Goal: Task Accomplishment & Management: Complete application form

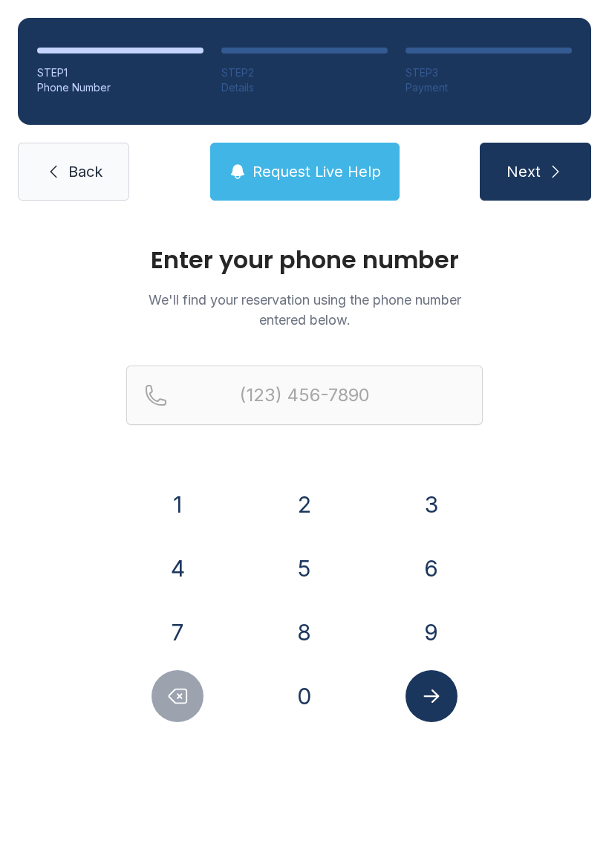
click at [191, 575] on button "4" at bounding box center [178, 569] width 52 height 52
click at [305, 704] on button "0" at bounding box center [305, 696] width 52 height 52
click at [179, 569] on button "4" at bounding box center [178, 569] width 52 height 52
click at [308, 578] on button "5" at bounding box center [305, 569] width 52 height 52
click at [184, 502] on button "1" at bounding box center [178, 505] width 52 height 52
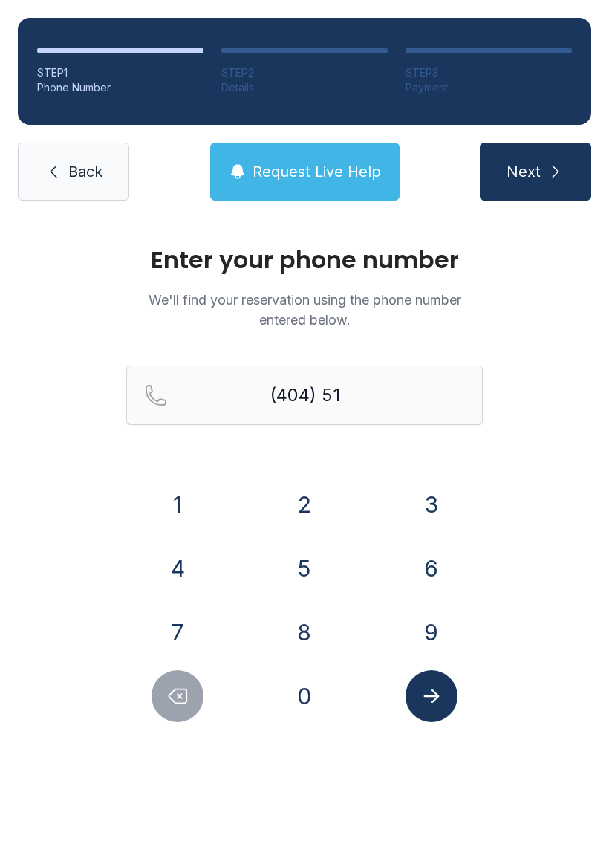
click at [456, 514] on button "3" at bounding box center [432, 505] width 52 height 52
click at [317, 705] on button "0" at bounding box center [305, 696] width 52 height 52
click at [447, 562] on button "6" at bounding box center [432, 569] width 52 height 52
click at [191, 569] on button "4" at bounding box center [178, 569] width 52 height 52
click at [308, 568] on button "5" at bounding box center [305, 569] width 52 height 52
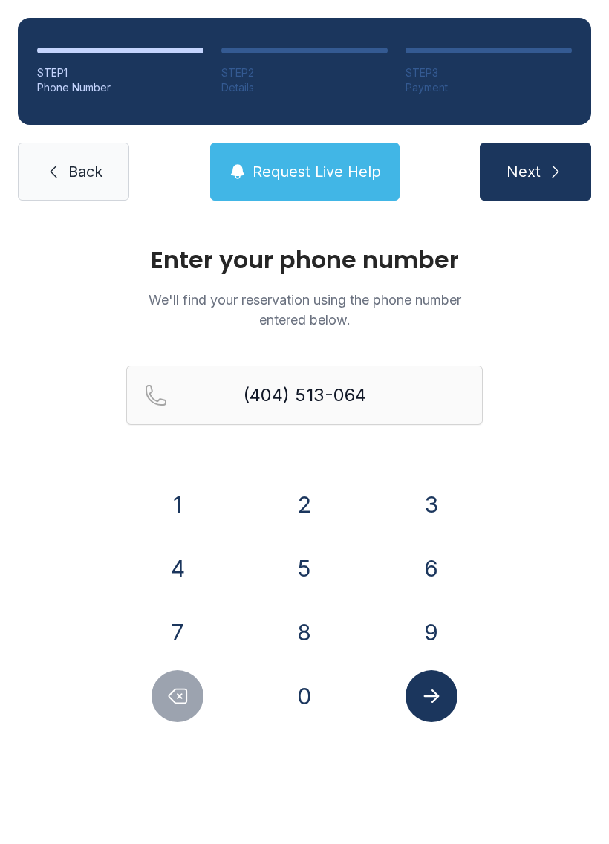
type input "[PHONE_NUMBER]"
click at [433, 711] on button "Submit lookup form" at bounding box center [432, 696] width 52 height 52
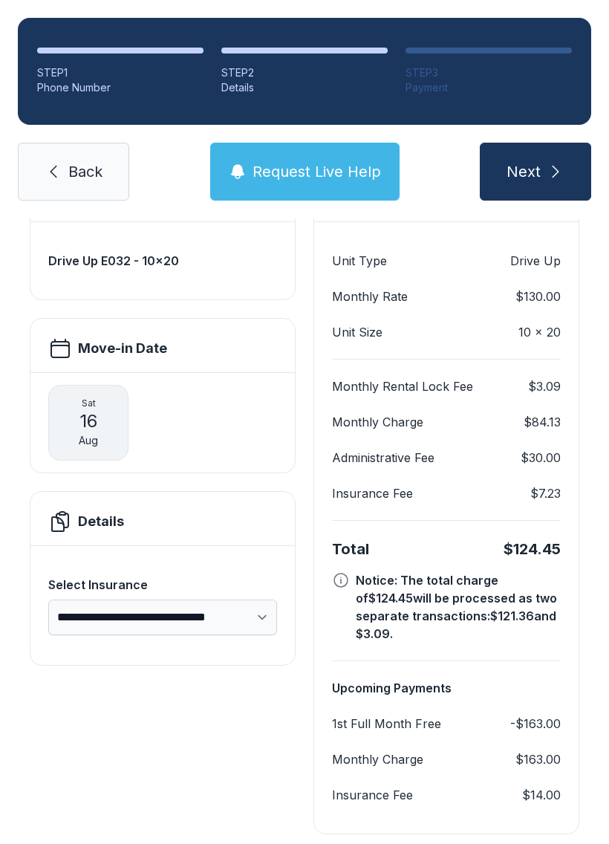
scroll to position [134, 0]
click at [576, 167] on button "Next" at bounding box center [535, 172] width 111 height 58
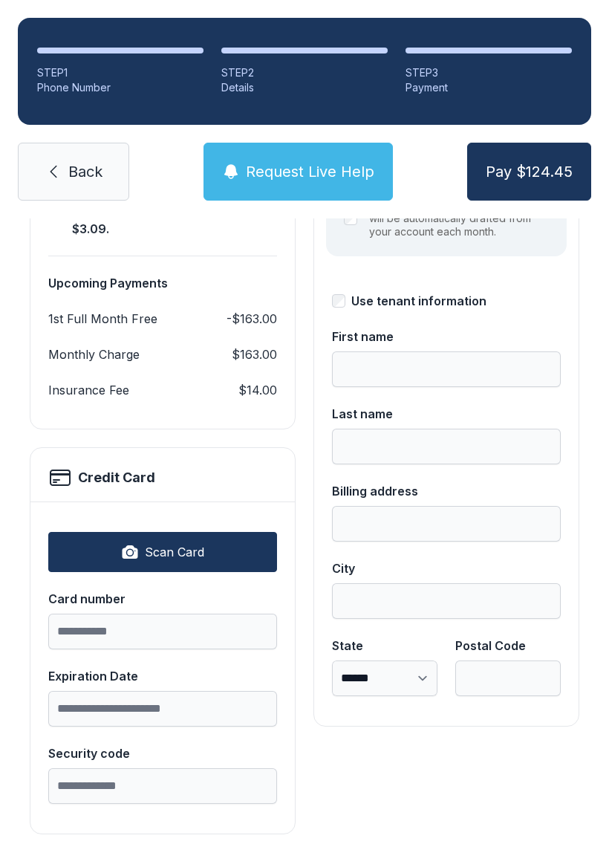
scroll to position [252, 0]
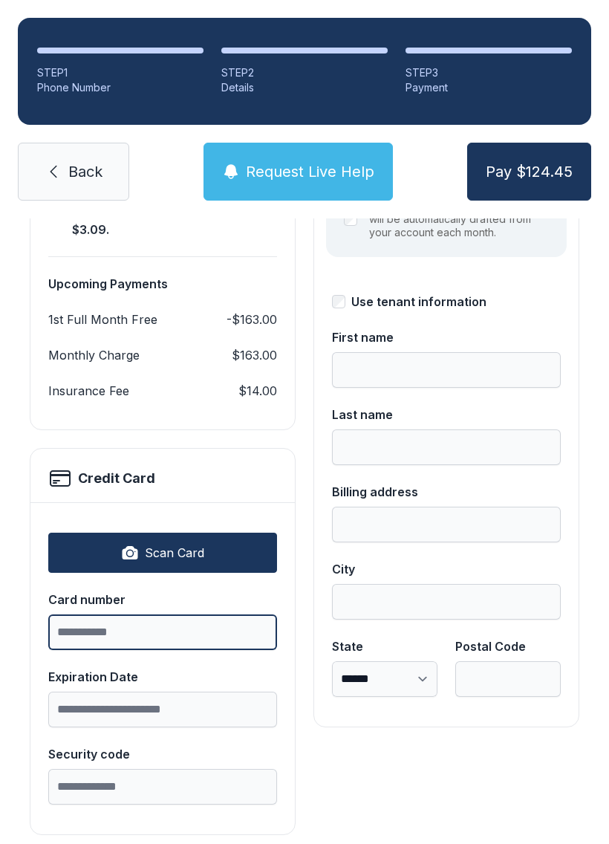
click at [128, 615] on input "Card number" at bounding box center [162, 633] width 229 height 36
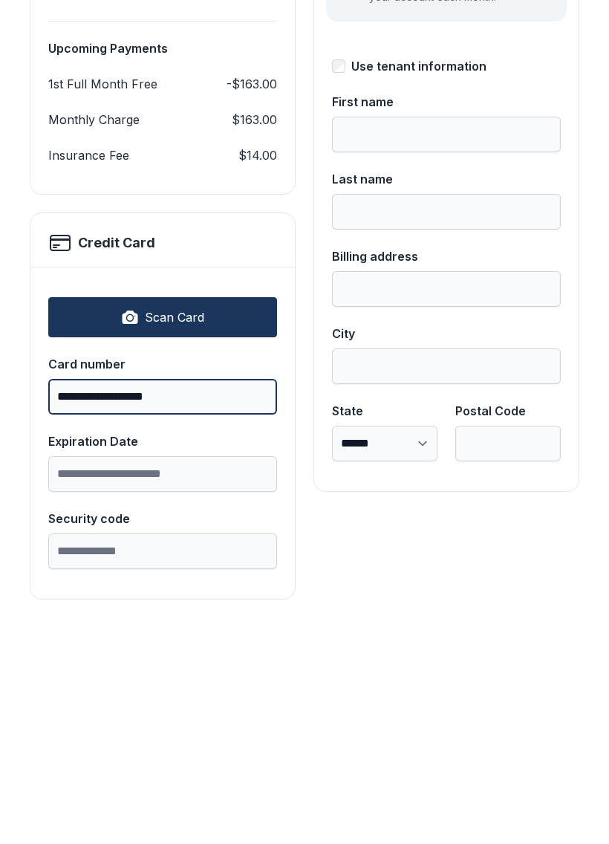
type input "**********"
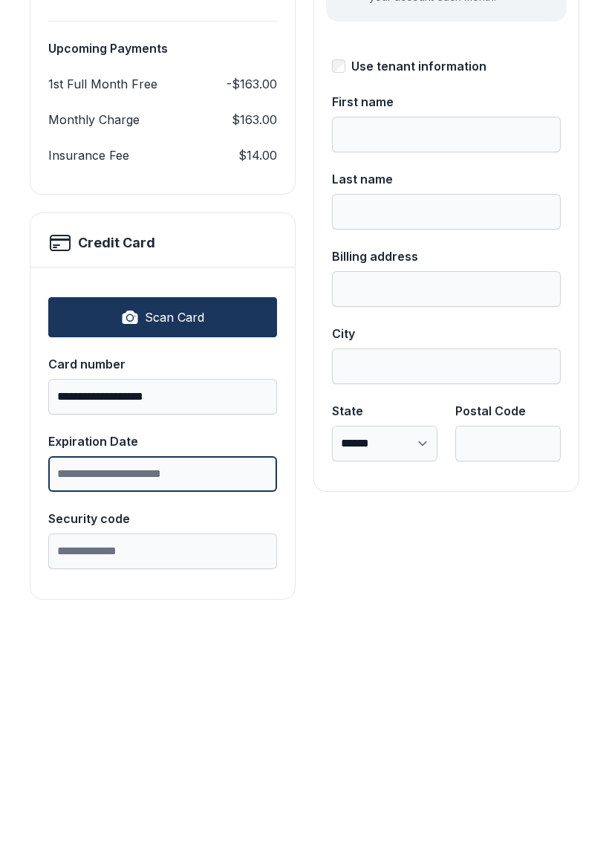
click at [144, 692] on input "Expiration Date" at bounding box center [162, 710] width 229 height 36
type input "*****"
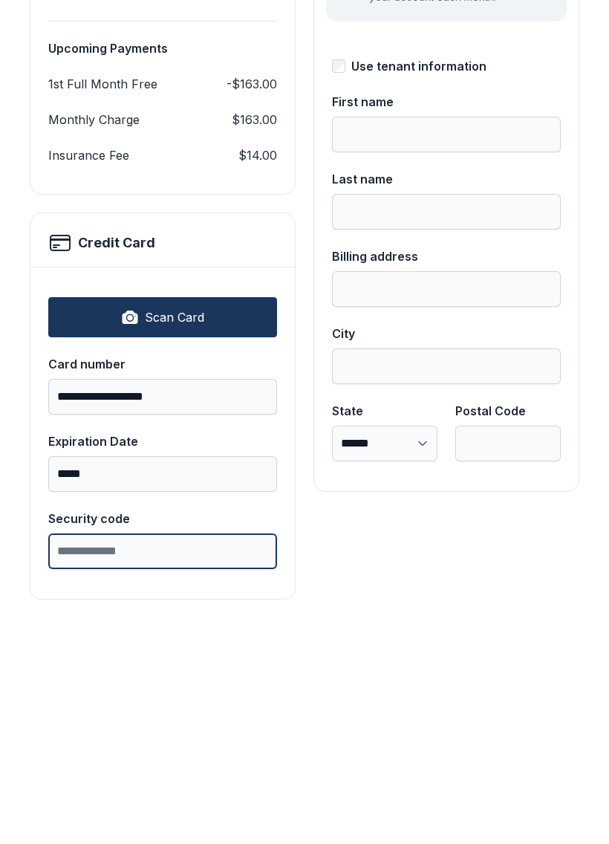
click at [144, 769] on input "Security code" at bounding box center [162, 787] width 229 height 36
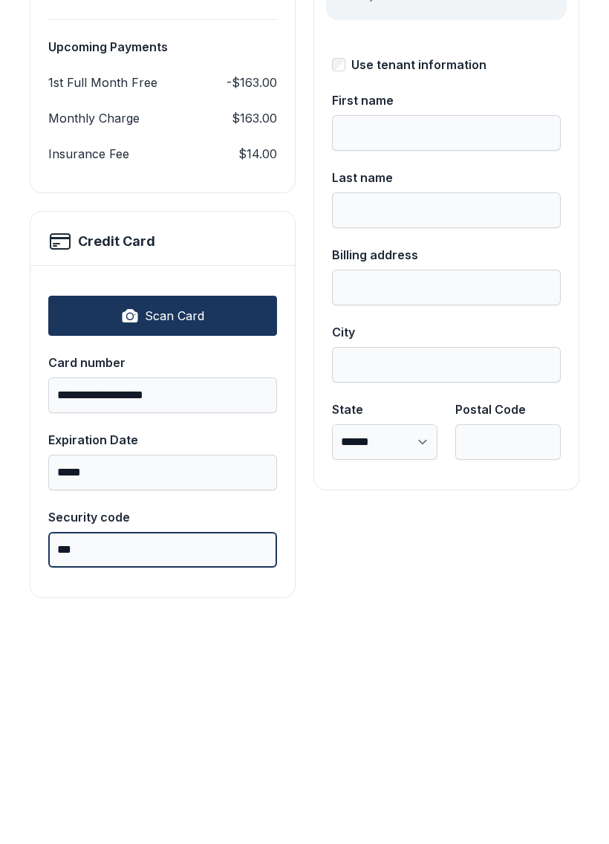
scroll to position [252, 0]
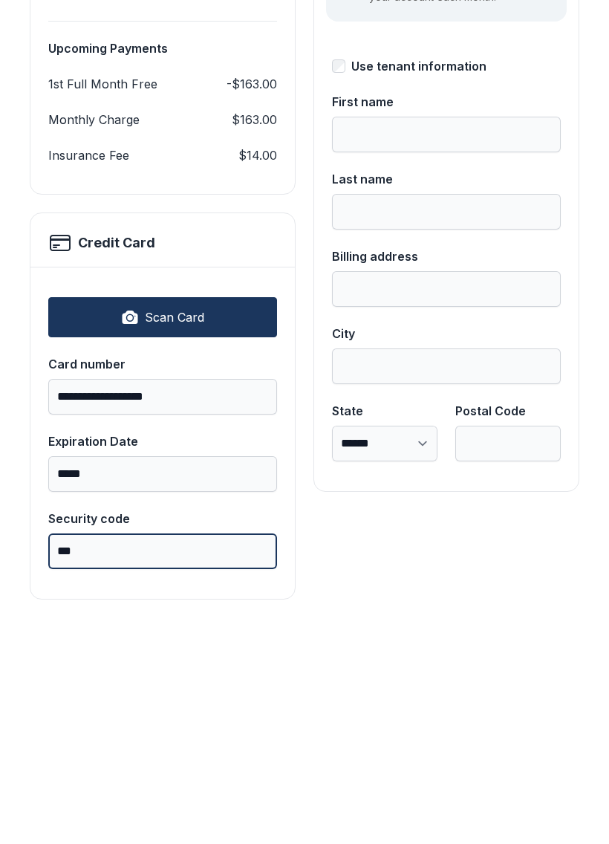
type input "***"
click at [529, 143] on button "Pay $124.45" at bounding box center [530, 172] width 124 height 58
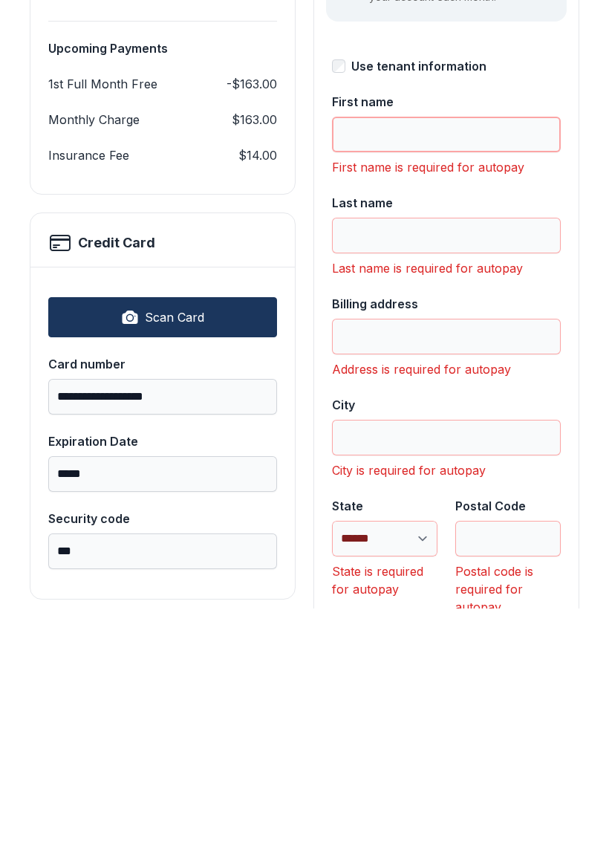
click at [450, 352] on input "First name" at bounding box center [446, 370] width 229 height 36
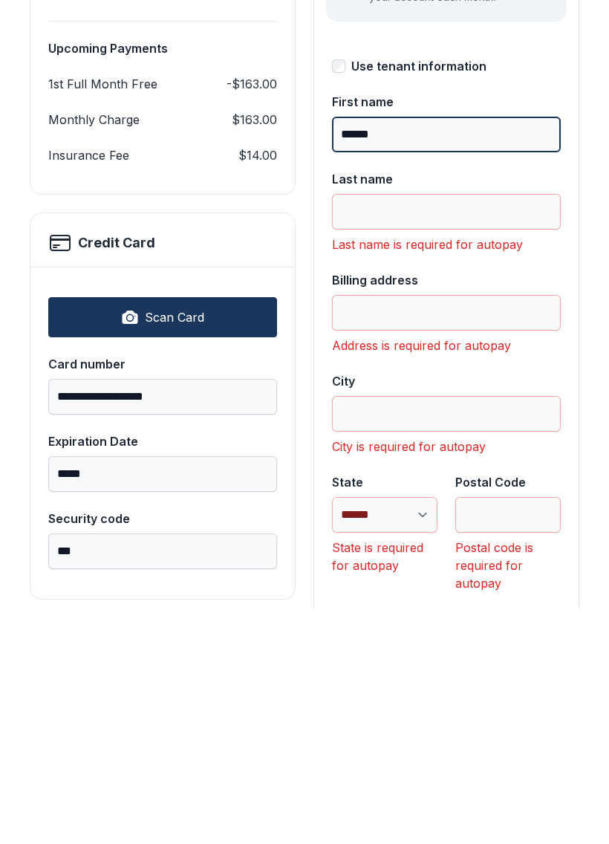
type input "******"
click at [418, 430] on input "Last name" at bounding box center [446, 448] width 229 height 36
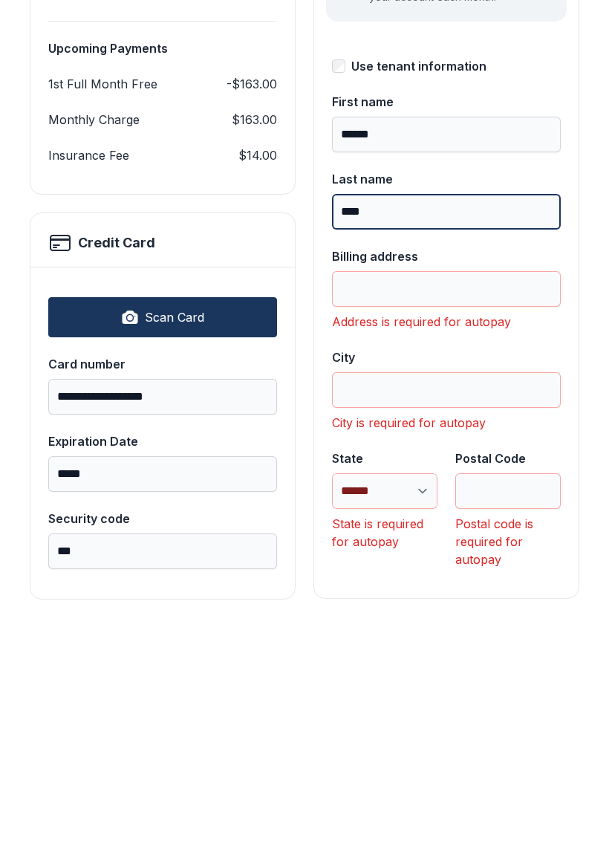
type input "****"
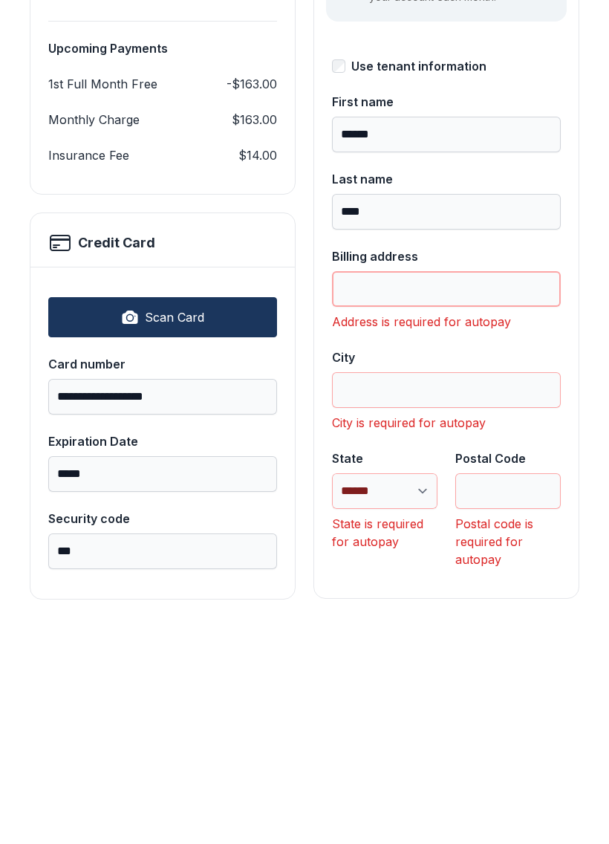
click at [418, 507] on input "Billing address" at bounding box center [446, 525] width 229 height 36
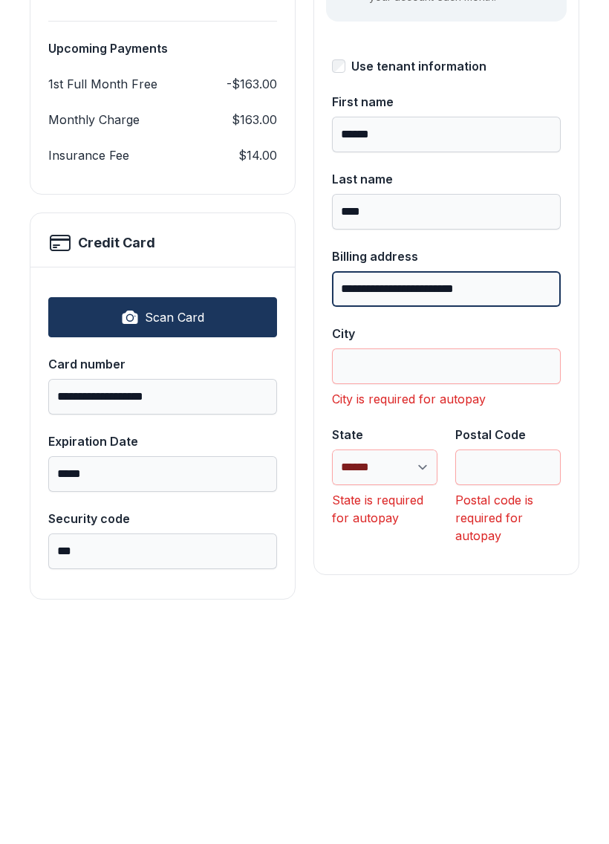
type input "**********"
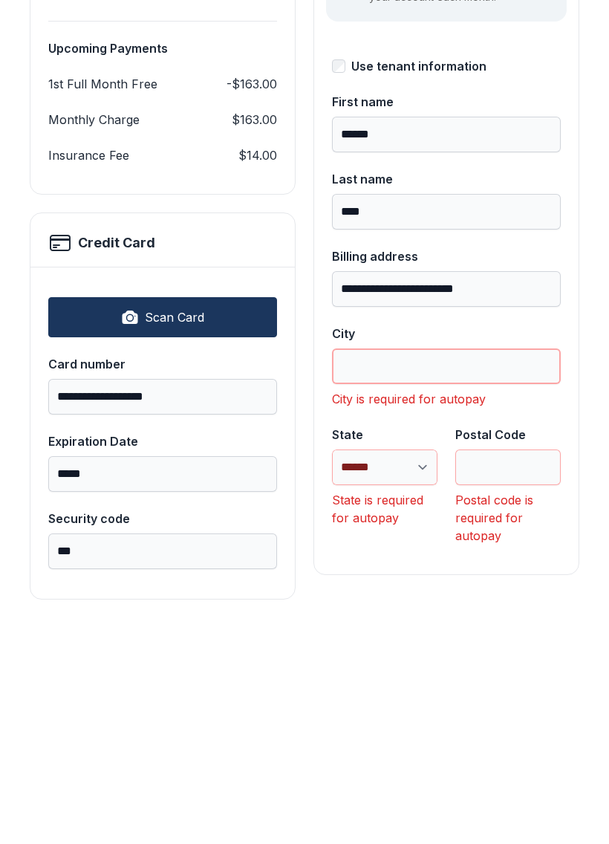
click at [417, 584] on input "City" at bounding box center [446, 602] width 229 height 36
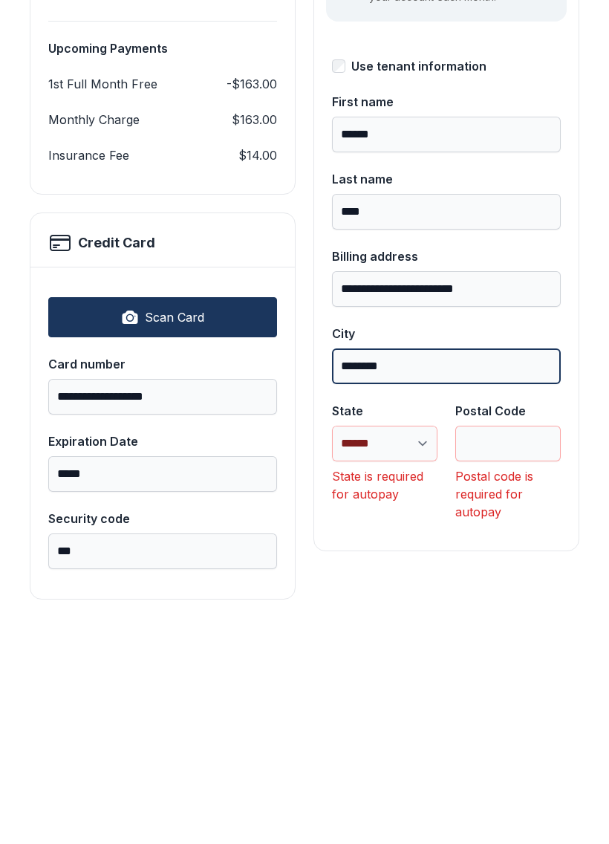
type input "*******"
click at [424, 662] on select "**********" at bounding box center [385, 680] width 106 height 36
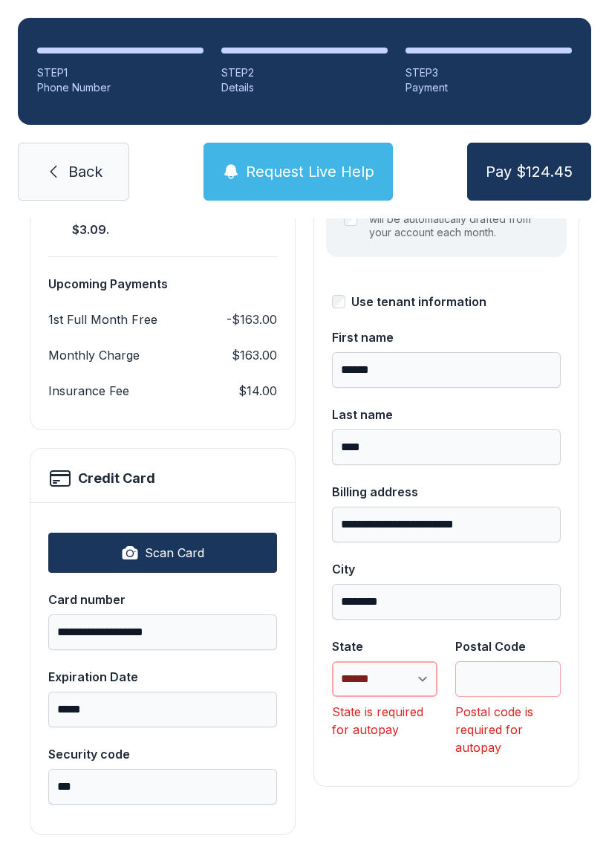
select select "**"
click at [501, 662] on input "Postal Code" at bounding box center [509, 680] width 106 height 36
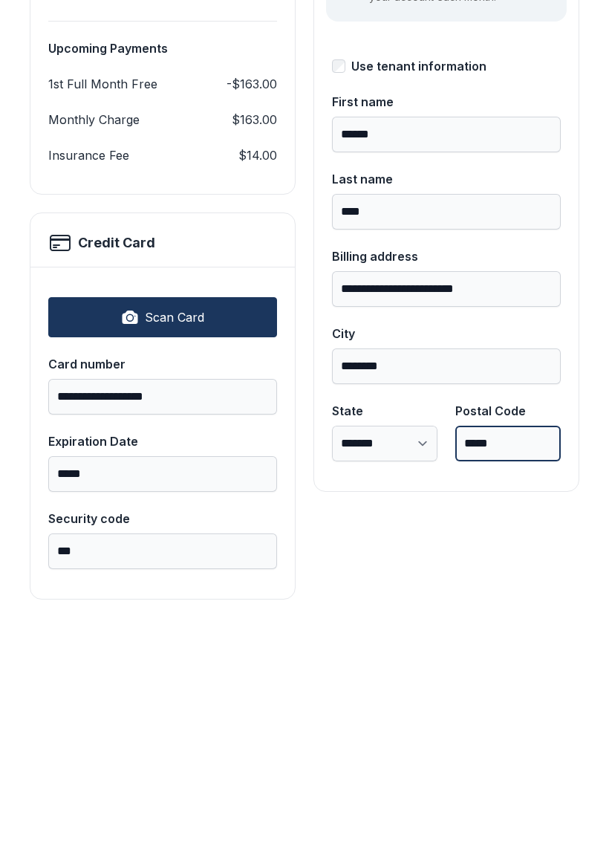
type input "*****"
click at [529, 143] on button "Pay $124.45" at bounding box center [530, 172] width 124 height 58
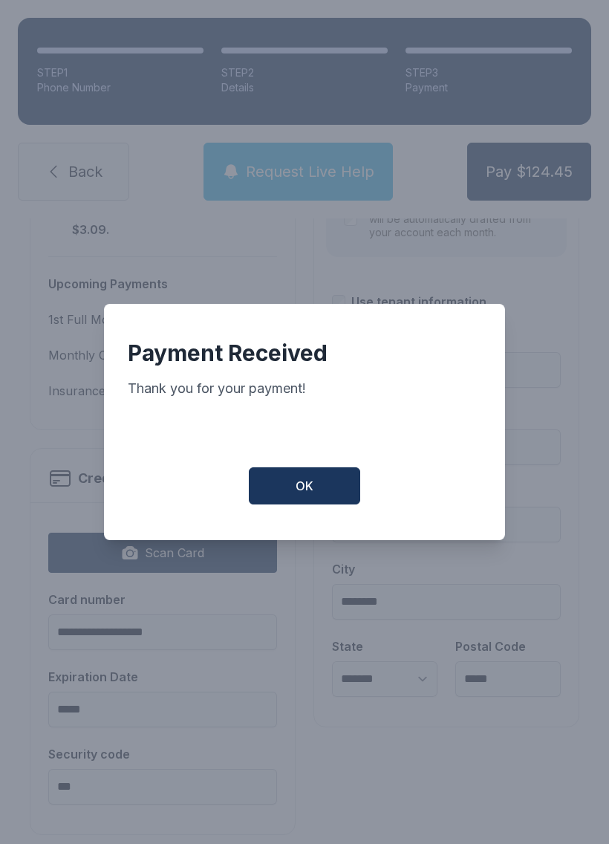
click at [325, 486] on button "OK" at bounding box center [304, 486] width 111 height 37
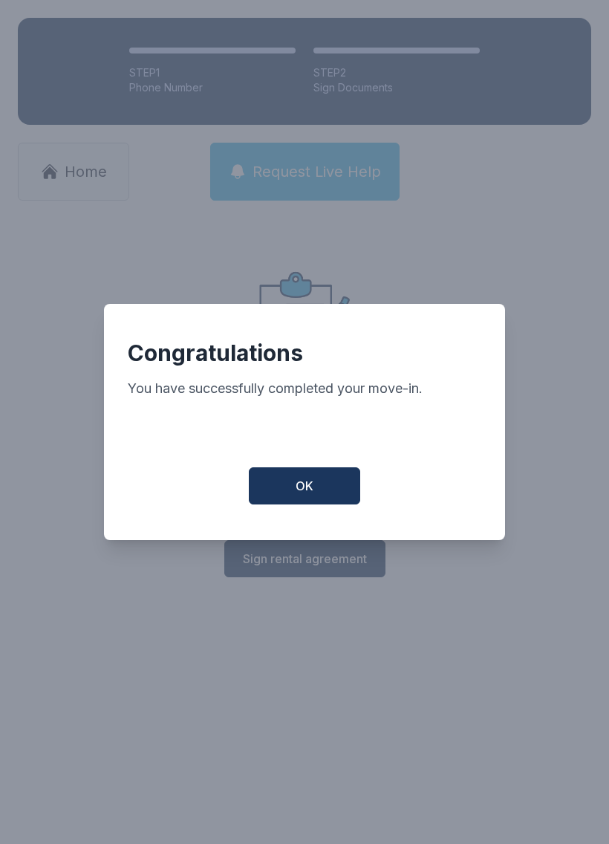
click at [322, 496] on button "OK" at bounding box center [304, 486] width 111 height 37
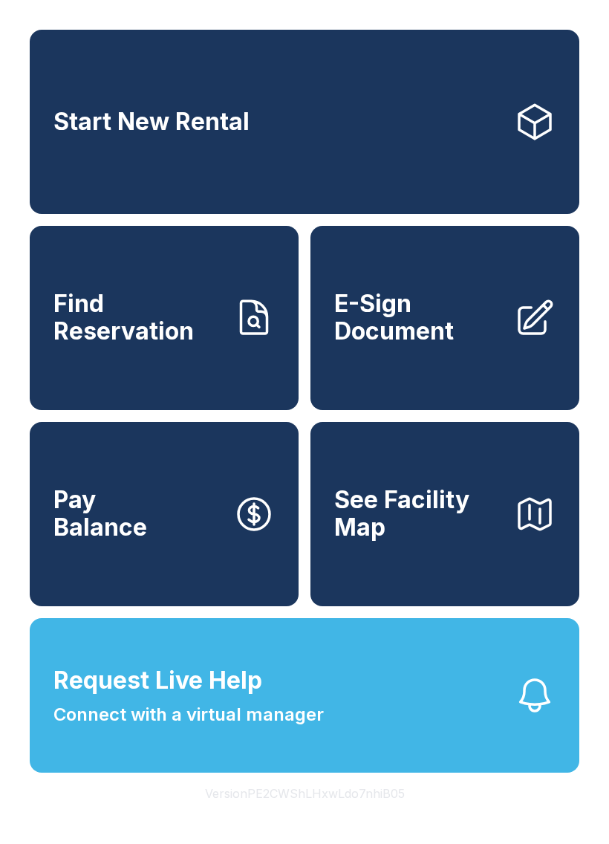
click at [453, 329] on span "E-Sign Document" at bounding box center [418, 318] width 168 height 54
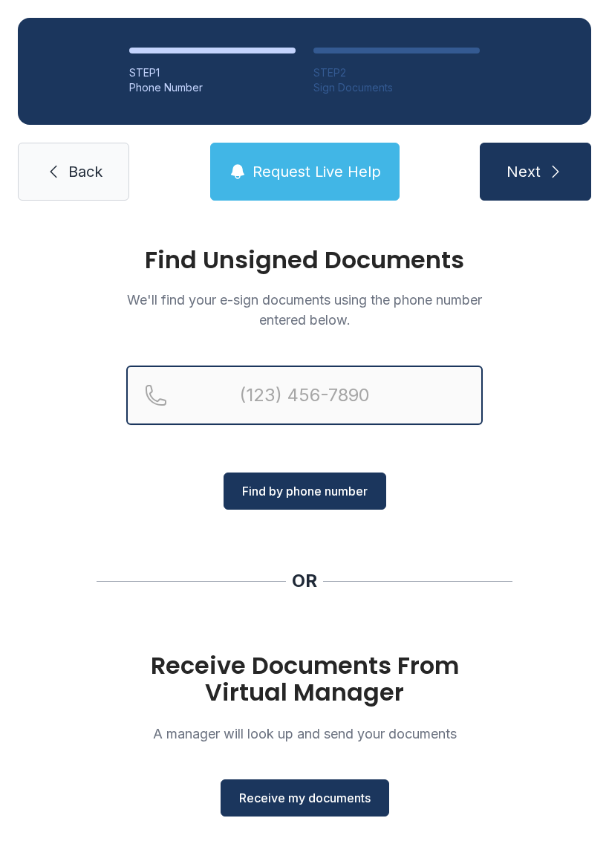
click at [304, 391] on input "Reservation phone number" at bounding box center [304, 395] width 357 height 59
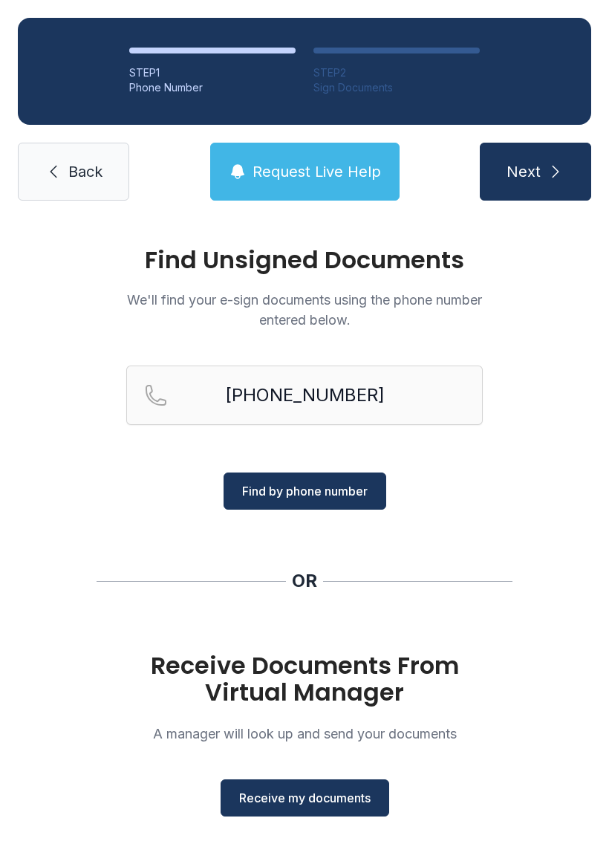
click at [320, 494] on span "Find by phone number" at bounding box center [305, 491] width 126 height 18
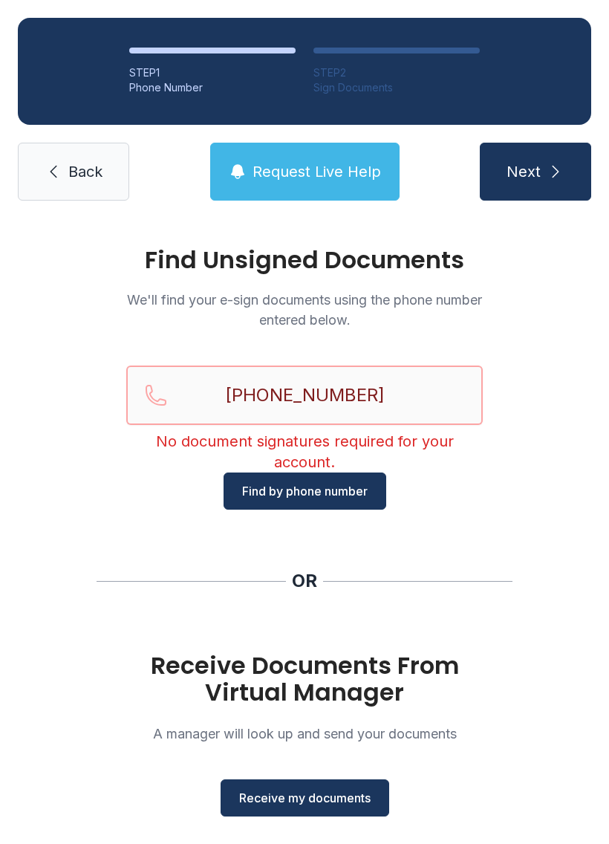
click at [395, 395] on input "[PHONE_NUMBER]" at bounding box center [304, 395] width 357 height 59
type input "("
click at [91, 169] on span "Back" at bounding box center [85, 171] width 34 height 21
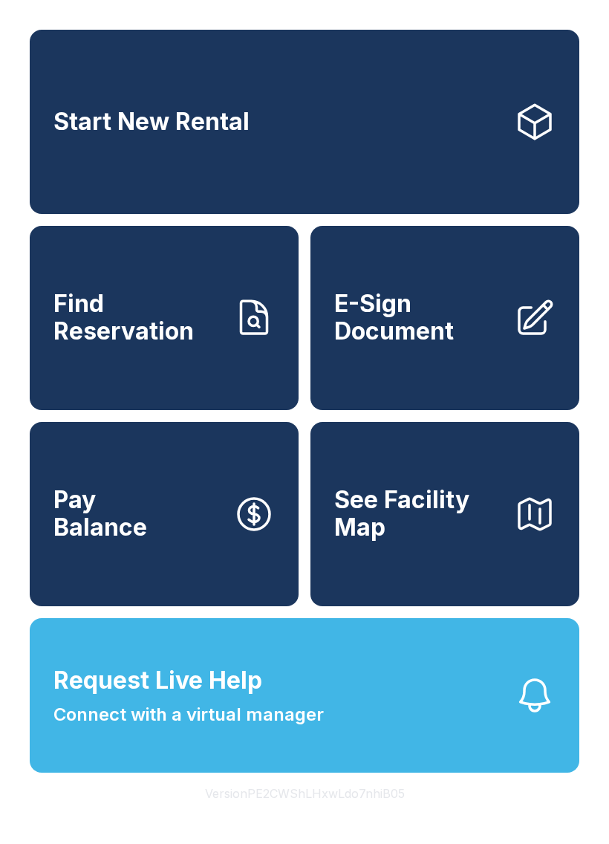
click at [479, 363] on link "E-Sign Document" at bounding box center [445, 318] width 269 height 184
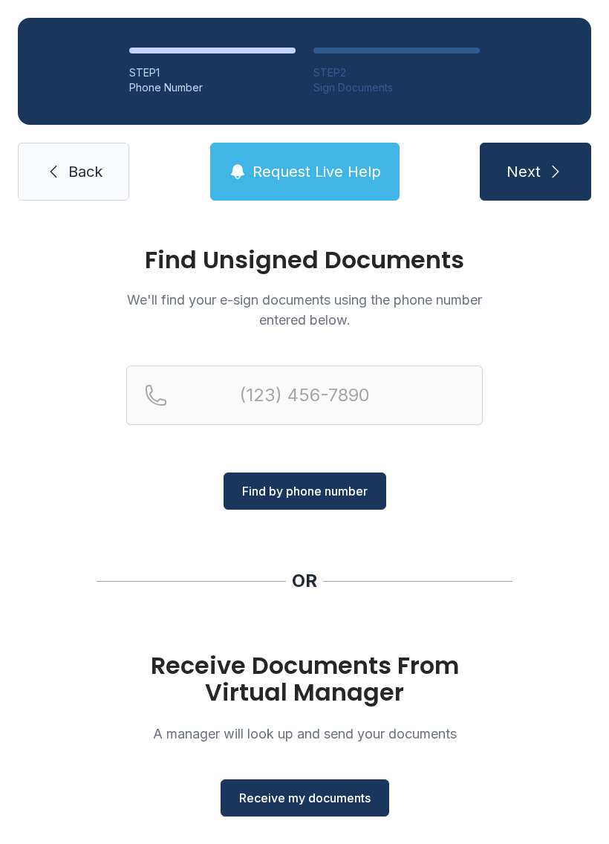
click at [326, 805] on span "Receive my documents" at bounding box center [305, 798] width 132 height 18
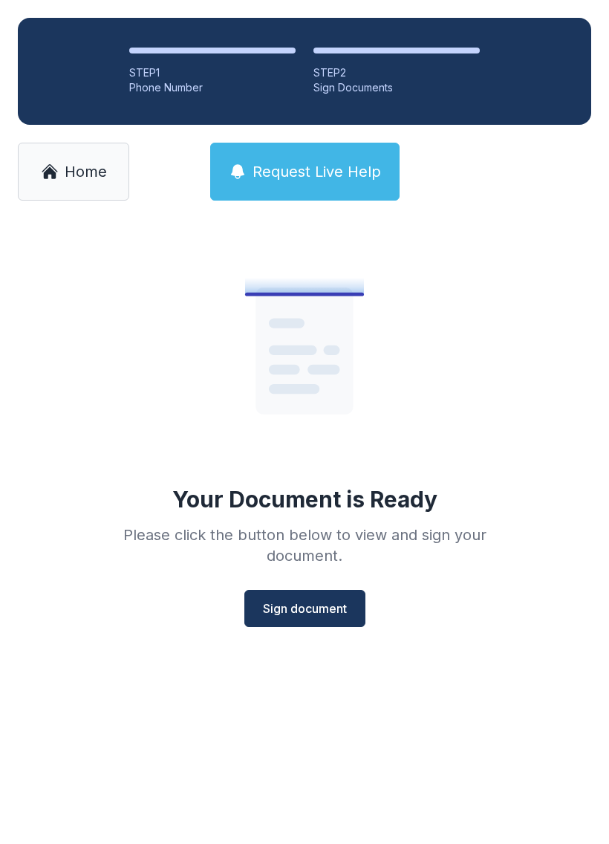
click at [331, 598] on button "Sign document" at bounding box center [305, 608] width 121 height 37
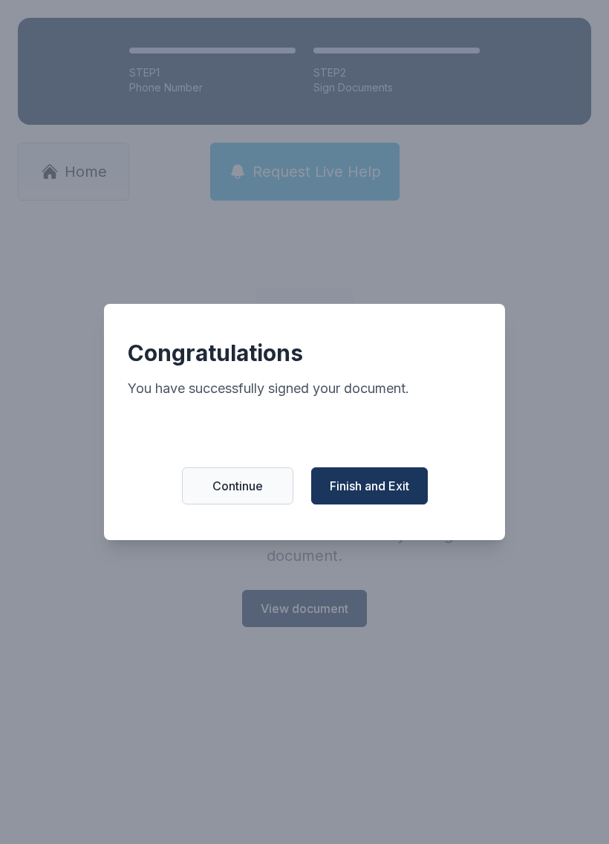
click at [379, 494] on span "Finish and Exit" at bounding box center [370, 486] width 80 height 18
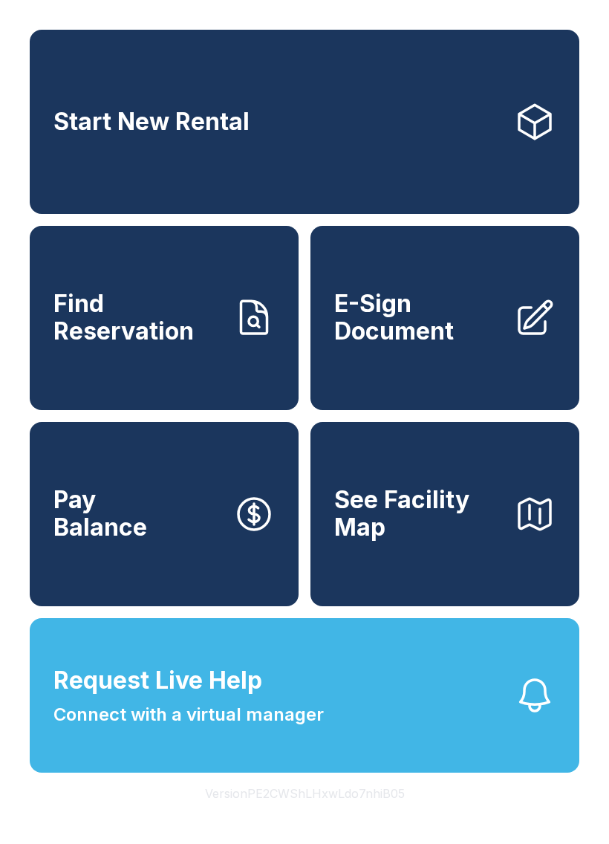
click at [447, 321] on span "E-Sign Document" at bounding box center [418, 318] width 168 height 54
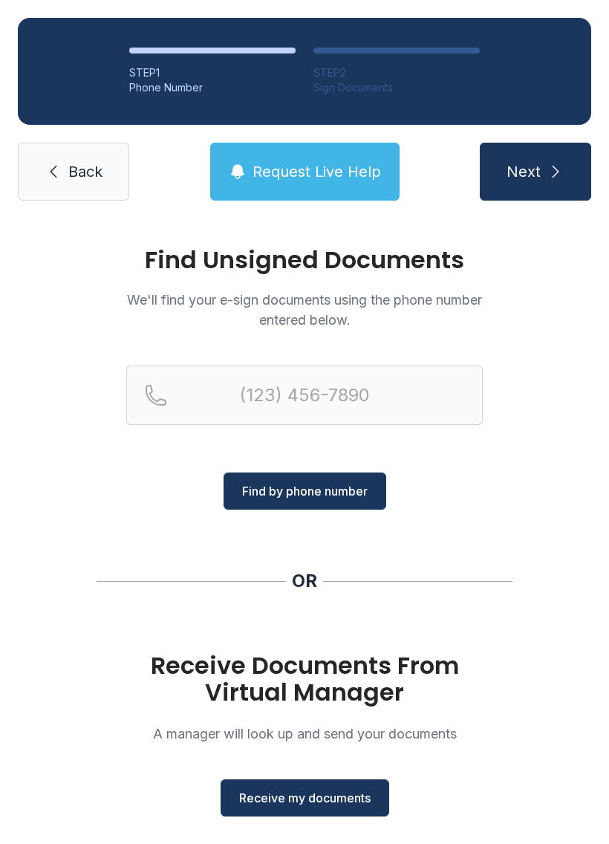
click at [309, 803] on span "Receive my documents" at bounding box center [305, 798] width 132 height 18
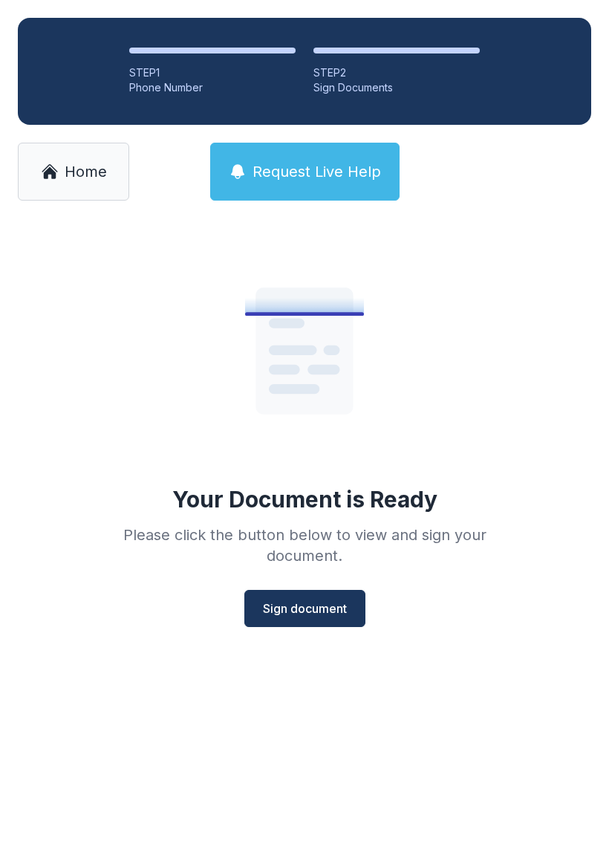
click at [320, 609] on span "Sign document" at bounding box center [305, 609] width 84 height 18
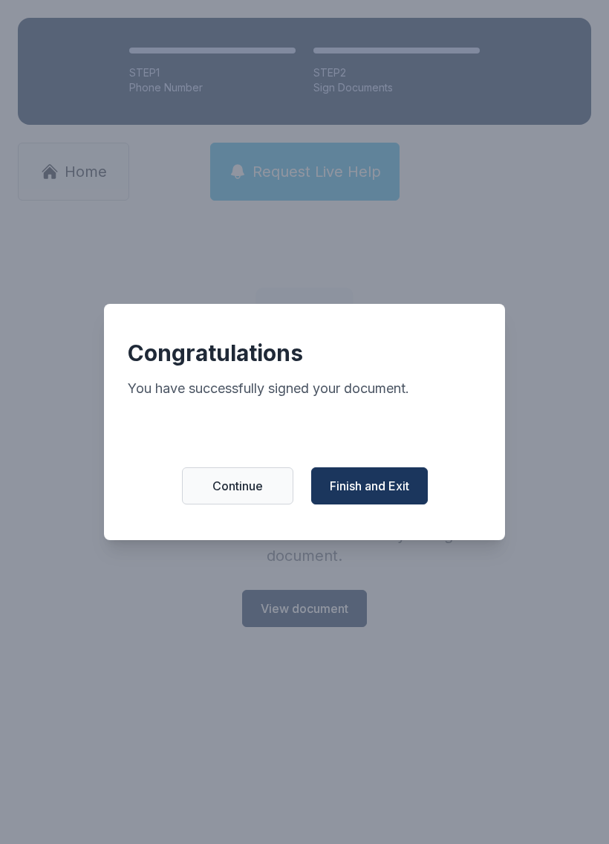
click at [401, 494] on span "Finish and Exit" at bounding box center [370, 486] width 80 height 18
